Goal: Task Accomplishment & Management: Manage account settings

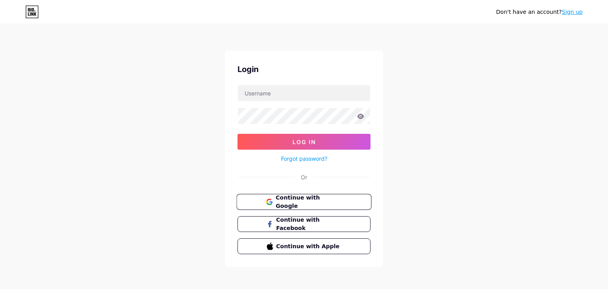
click at [311, 200] on span "Continue with Google" at bounding box center [309, 202] width 66 height 17
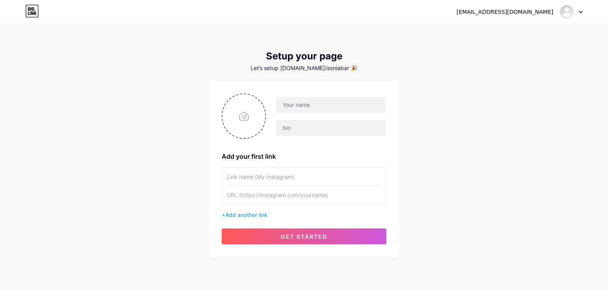
drag, startPoint x: 454, startPoint y: 94, endPoint x: 465, endPoint y: 164, distance: 70.1
click at [455, 95] on div "[EMAIL_ADDRESS][DOMAIN_NAME] Dashboard Logout Setup your page Let’s setup [DOMA…" at bounding box center [304, 141] width 608 height 282
click at [365, 89] on div "Add your first link + Add another link get started" at bounding box center [304, 169] width 190 height 176
click at [329, 114] on div at bounding box center [326, 117] width 120 height 40
click at [332, 104] on input "text" at bounding box center [331, 105] width 110 height 16
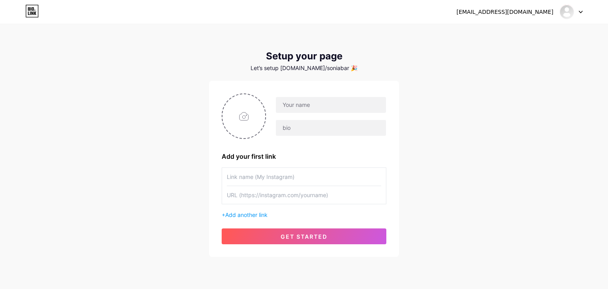
click at [433, 120] on div "[EMAIL_ADDRESS][DOMAIN_NAME] Dashboard Logout Setup your page Let’s setup [DOMA…" at bounding box center [304, 141] width 608 height 282
click at [294, 130] on input "text" at bounding box center [331, 128] width 110 height 16
click at [309, 108] on input "text" at bounding box center [331, 105] width 110 height 16
click at [354, 133] on input "text" at bounding box center [331, 128] width 110 height 16
click at [338, 105] on input "text" at bounding box center [331, 105] width 110 height 16
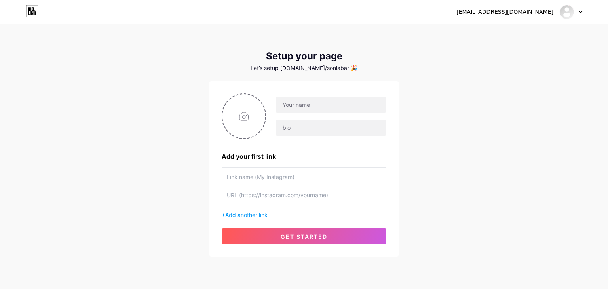
click at [533, 15] on div "[EMAIL_ADDRESS][DOMAIN_NAME]" at bounding box center [505, 12] width 97 height 8
click at [592, 13] on div "soniabarahonaassistant@gmail.com Dashboard Logout" at bounding box center [304, 12] width 608 height 14
click at [581, 13] on icon at bounding box center [581, 12] width 4 height 3
click at [499, 71] on div "[EMAIL_ADDRESS][DOMAIN_NAME] Dashboard Logout Setup your page Let’s setup [DOMA…" at bounding box center [304, 141] width 608 height 282
click at [503, 62] on div "[EMAIL_ADDRESS][DOMAIN_NAME] Dashboard Logout Setup your page Let’s setup [DOMA…" at bounding box center [304, 141] width 608 height 282
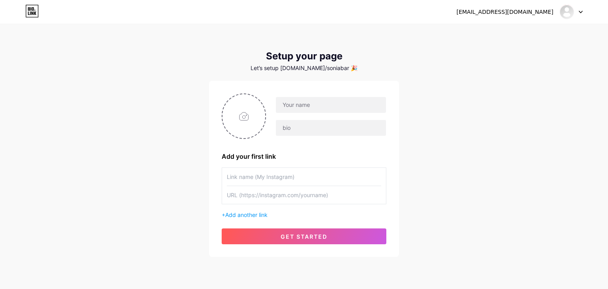
click at [587, 13] on div "soniabarahonaassistant@gmail.com Dashboard Logout" at bounding box center [304, 12] width 608 height 14
click at [580, 12] on icon at bounding box center [581, 12] width 4 height 3
click at [497, 53] on li "Logout" at bounding box center [533, 53] width 98 height 21
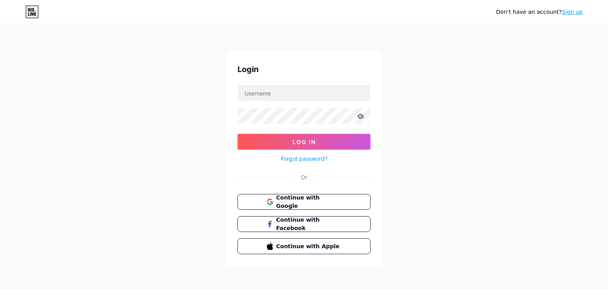
click at [486, 65] on div "Don't have an account? Sign up Login Log In Forgot password? Or Continue with G…" at bounding box center [304, 146] width 608 height 292
drag, startPoint x: 556, startPoint y: 142, endPoint x: 573, endPoint y: 6, distance: 136.5
click at [370, 101] on input "text" at bounding box center [304, 93] width 132 height 16
click at [511, 124] on div "Don't have an account? Sign up Login Log In Forgot password? Or Continue with G…" at bounding box center [304, 146] width 608 height 292
click at [297, 93] on input "text" at bounding box center [304, 93] width 132 height 16
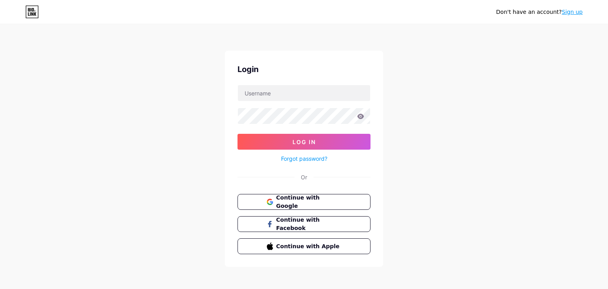
click at [392, 86] on div "Don't have an account? Sign up Login Log In Forgot password? Or Continue with G…" at bounding box center [304, 146] width 608 height 292
click at [290, 91] on input "text" at bounding box center [304, 93] width 132 height 16
click at [484, 63] on div "Don't have an account? Sign up Login Log In Forgot password? Or Continue with G…" at bounding box center [304, 146] width 608 height 292
click at [500, 134] on div "Don't have an account? Sign up Login Log In Forgot password? Or Continue with G…" at bounding box center [304, 146] width 608 height 292
click at [288, 85] on input "text" at bounding box center [304, 93] width 132 height 16
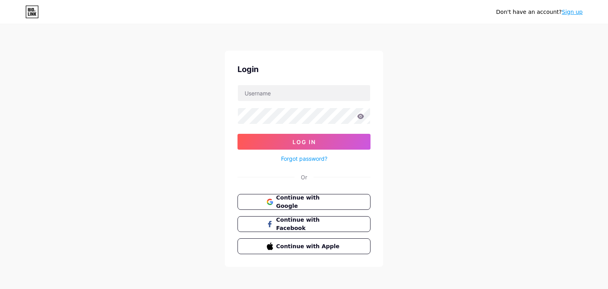
drag, startPoint x: 199, startPoint y: 36, endPoint x: 204, endPoint y: 33, distance: 5.2
click at [202, 34] on div "Don't have an account? Sign up Login Log In Forgot password? Or Continue with G…" at bounding box center [304, 146] width 608 height 292
click at [276, 95] on input "text" at bounding box center [304, 93] width 132 height 16
paste input "mailto:soniabarahona.academy@gmail.com"
click at [262, 94] on input "mailto:soniabarahona.academy@gmail.com" at bounding box center [304, 93] width 132 height 16
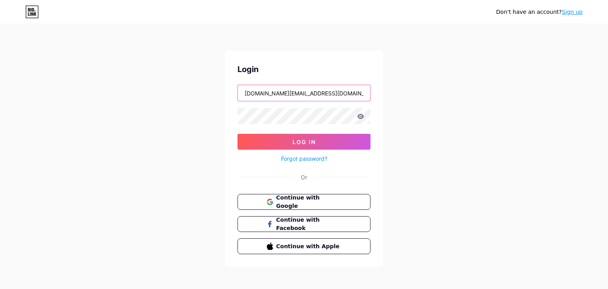
type input "soniabarahona.academy@gmail.com"
click at [362, 114] on icon at bounding box center [361, 116] width 7 height 5
click at [360, 118] on icon at bounding box center [361, 116] width 7 height 5
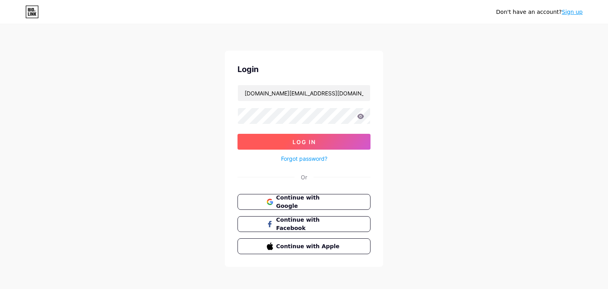
click at [348, 144] on button "Log In" at bounding box center [304, 142] width 133 height 16
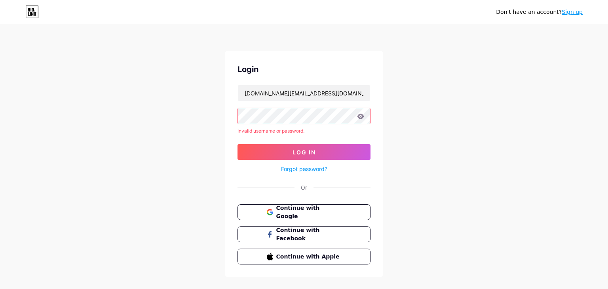
click at [415, 58] on div "Don't have an account? Sign up Login soniabarahona.academy@gmail.com Invalid us…" at bounding box center [304, 151] width 608 height 303
click at [305, 170] on link "Forgot password?" at bounding box center [304, 169] width 46 height 8
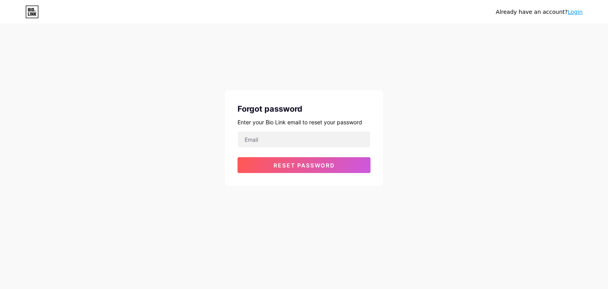
click at [307, 131] on div "Forgot password Enter your Bio Link email to reset your password Reset password" at bounding box center [304, 137] width 158 height 95
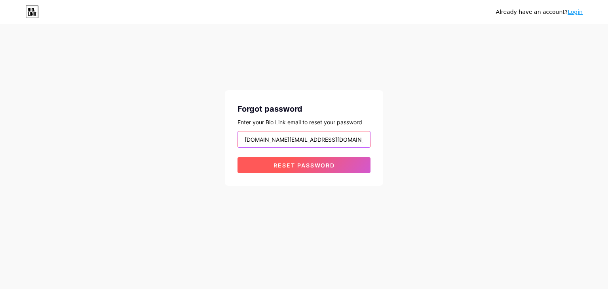
type input "soniabarahona.academy@gmail.com"
click at [304, 166] on span "Reset password" at bounding box center [304, 165] width 61 height 7
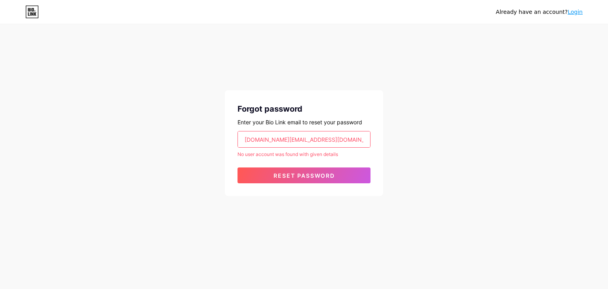
click at [312, 139] on input "soniabarahona.academy@gmail.com" at bounding box center [304, 140] width 132 height 16
click at [366, 145] on input "soniabarahona.academy@gmail.com" at bounding box center [304, 140] width 132 height 16
click at [379, 130] on div "Forgot password Enter your Bio Link email to reset your password soniabarahona.…" at bounding box center [304, 143] width 158 height 106
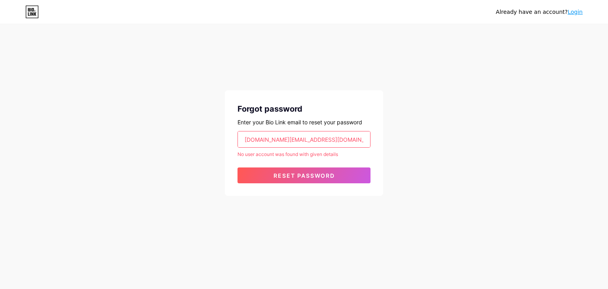
click at [310, 150] on form "soniabarahona.academy@gmail.com No user account was found with given details Re…" at bounding box center [304, 157] width 133 height 52
click at [320, 139] on input "soniabarahona.academy@gmail.com" at bounding box center [304, 140] width 132 height 16
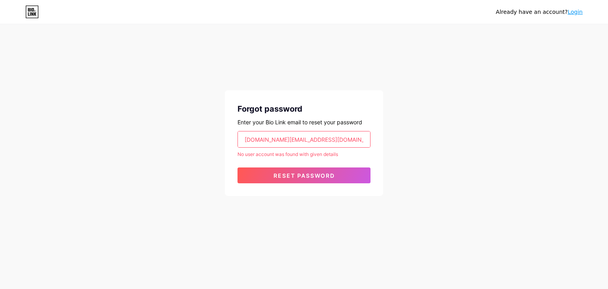
click at [372, 141] on div "Forgot password Enter your Bio Link email to reset your password soniabarahona.…" at bounding box center [304, 143] width 158 height 106
click at [354, 145] on input "soniabarahona.academy@gmail.com" at bounding box center [304, 140] width 132 height 16
click at [354, 144] on input "soniabarahona.academy@gmail.com" at bounding box center [304, 140] width 132 height 16
click at [285, 155] on div "No user account was found with given details" at bounding box center [304, 154] width 133 height 7
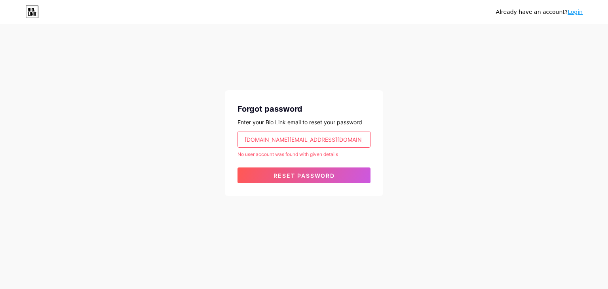
click at [284, 133] on input "soniabarahona.academy@gmail.com" at bounding box center [304, 140] width 132 height 16
click at [279, 131] on div "Forgot password Enter your Bio Link email to reset your password soniabarahona.…" at bounding box center [304, 143] width 158 height 106
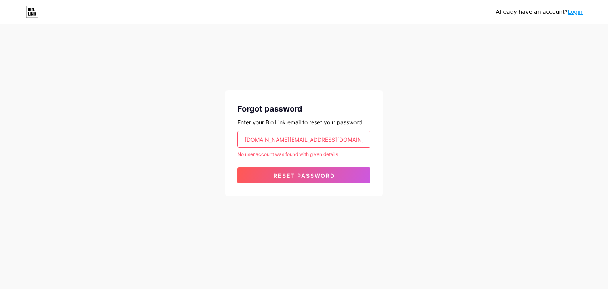
click at [278, 131] on div "Forgot password Enter your Bio Link email to reset your password soniabarahona.…" at bounding box center [304, 143] width 158 height 106
click at [286, 145] on input "soniabarahona.academy@gmail.com" at bounding box center [304, 140] width 132 height 16
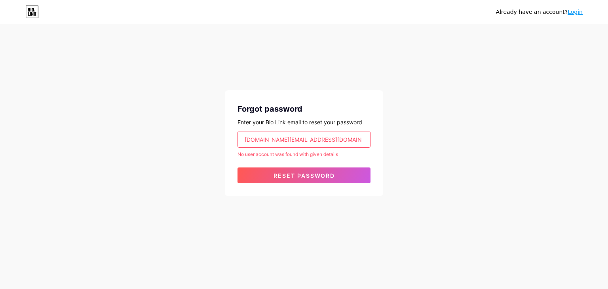
click at [286, 145] on input "soniabarahona.academy@gmail.com" at bounding box center [304, 140] width 132 height 16
click at [268, 158] on form "soniabarahona.academy@gmail.com No user account was found with given details Re…" at bounding box center [304, 157] width 133 height 52
click at [312, 203] on div "Already have an account? Login Forgot password Enter your Bio Link email to res…" at bounding box center [304, 110] width 608 height 221
drag, startPoint x: 304, startPoint y: 164, endPoint x: 368, endPoint y: 127, distance: 74.4
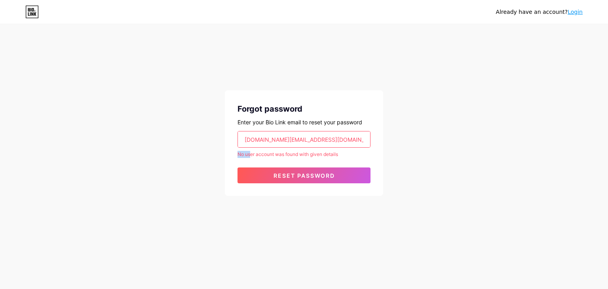
click at [318, 159] on div "Forgot password Enter your Bio Link email to reset your password soniabarahona.…" at bounding box center [304, 143] width 158 height 106
click at [288, 146] on input "soniabarahona.academy@gmail.com" at bounding box center [304, 140] width 132 height 16
click at [328, 132] on input "soniabarahona.academy@gmail.com" at bounding box center [304, 140] width 132 height 16
click at [204, 143] on div "Already have an account? Login Forgot password Enter your Bio Link email to res…" at bounding box center [304, 110] width 608 height 221
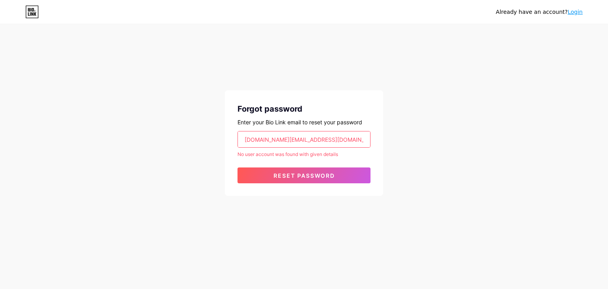
click at [175, 111] on div "Already have an account? Login Forgot password Enter your Bio Link email to res…" at bounding box center [304, 110] width 608 height 221
drag, startPoint x: 339, startPoint y: 28, endPoint x: 341, endPoint y: 25, distance: 4.2
click at [341, 25] on div "Already have an account? Login Forgot password Enter your Bio Link email to res…" at bounding box center [304, 110] width 608 height 221
click at [538, 151] on div "Already have an account? Login Forgot password Enter your Bio Link email to res…" at bounding box center [304, 110] width 608 height 221
drag, startPoint x: 486, startPoint y: 101, endPoint x: 511, endPoint y: 4, distance: 100.0
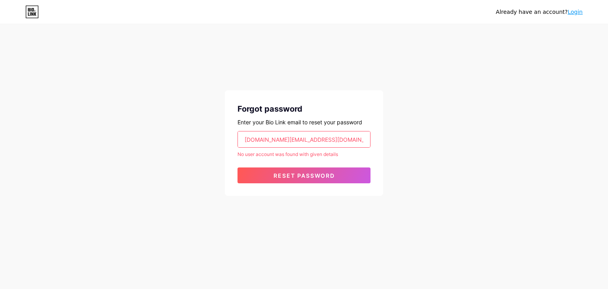
click at [487, 101] on div "Already have an account? Login Forgot password Enter your Bio Link email to res…" at bounding box center [304, 110] width 608 height 221
